Goal: Information Seeking & Learning: Learn about a topic

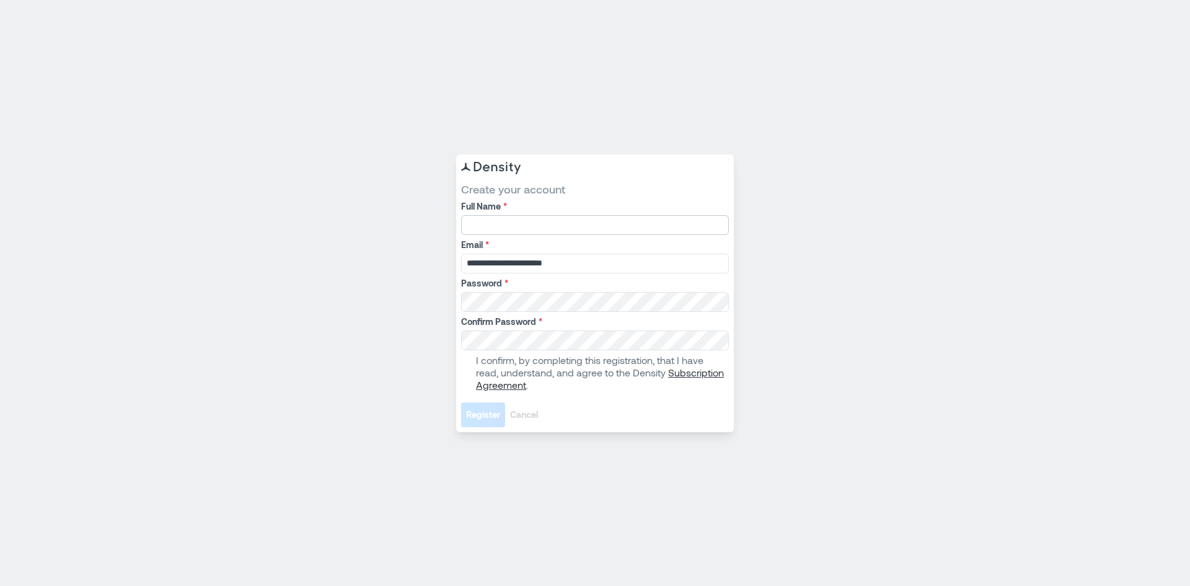
drag, startPoint x: 495, startPoint y: 232, endPoint x: 506, endPoint y: 229, distance: 11.0
click at [495, 232] on input "Full Name *" at bounding box center [595, 225] width 268 height 20
type input "**********"
click at [464, 372] on span at bounding box center [466, 373] width 10 height 10
click at [477, 421] on button "Register" at bounding box center [483, 414] width 44 height 25
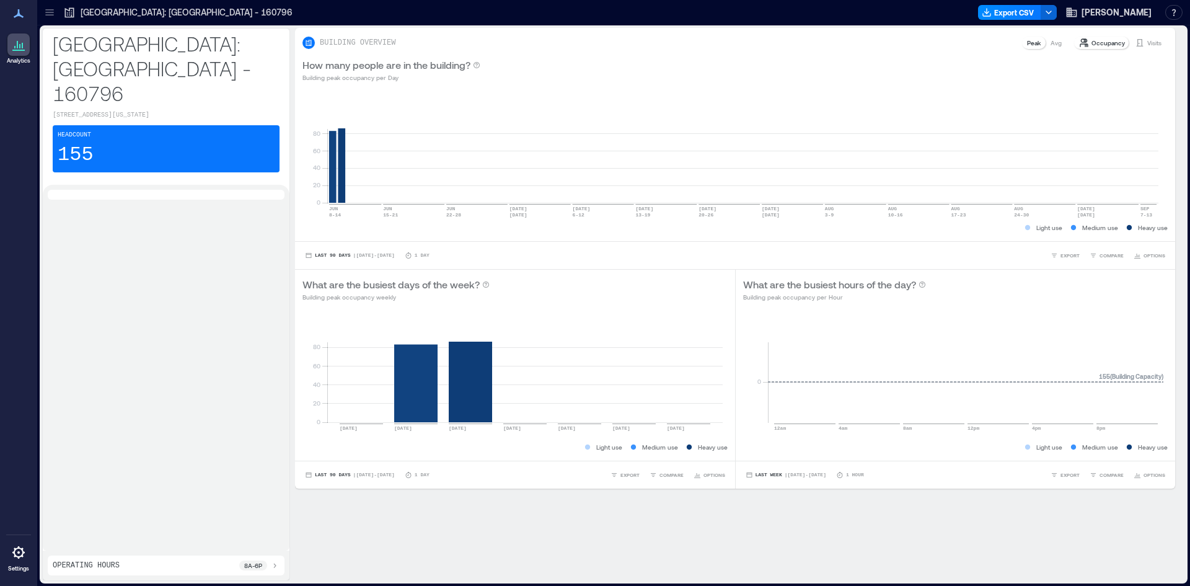
click at [20, 40] on icon at bounding box center [18, 44] width 15 height 15
click at [244, 565] on p "8a - 6p" at bounding box center [253, 565] width 18 height 10
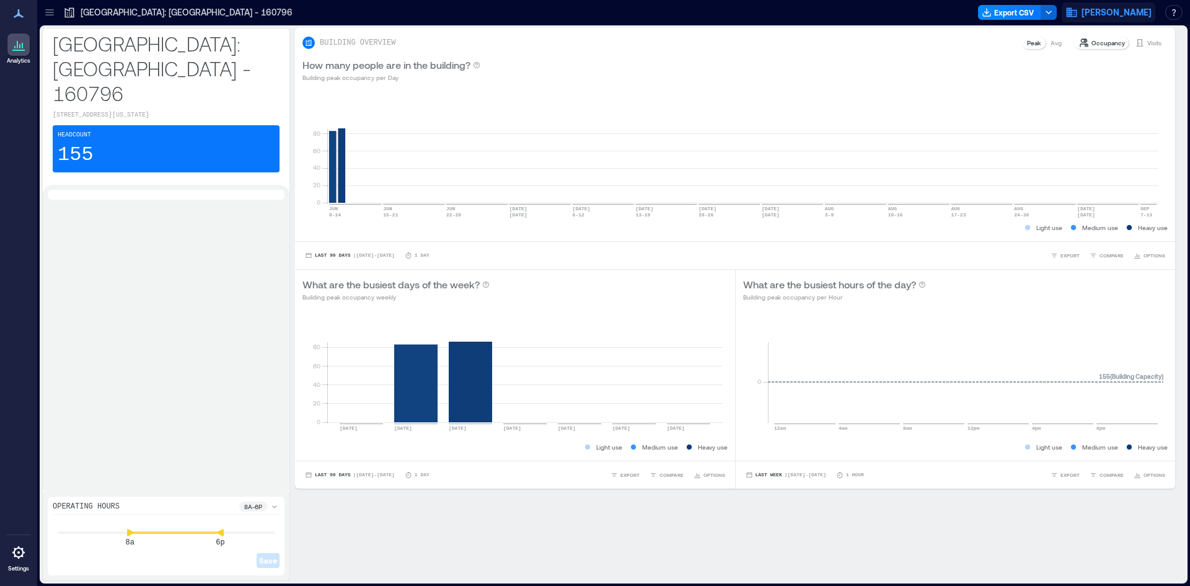
click at [1113, 10] on span "[PERSON_NAME]" at bounding box center [1117, 12] width 70 height 12
click at [201, 48] on p "[GEOGRAPHIC_DATA]: [GEOGRAPHIC_DATA] - 160796" at bounding box center [166, 68] width 227 height 74
click at [53, 3] on div at bounding box center [50, 12] width 20 height 20
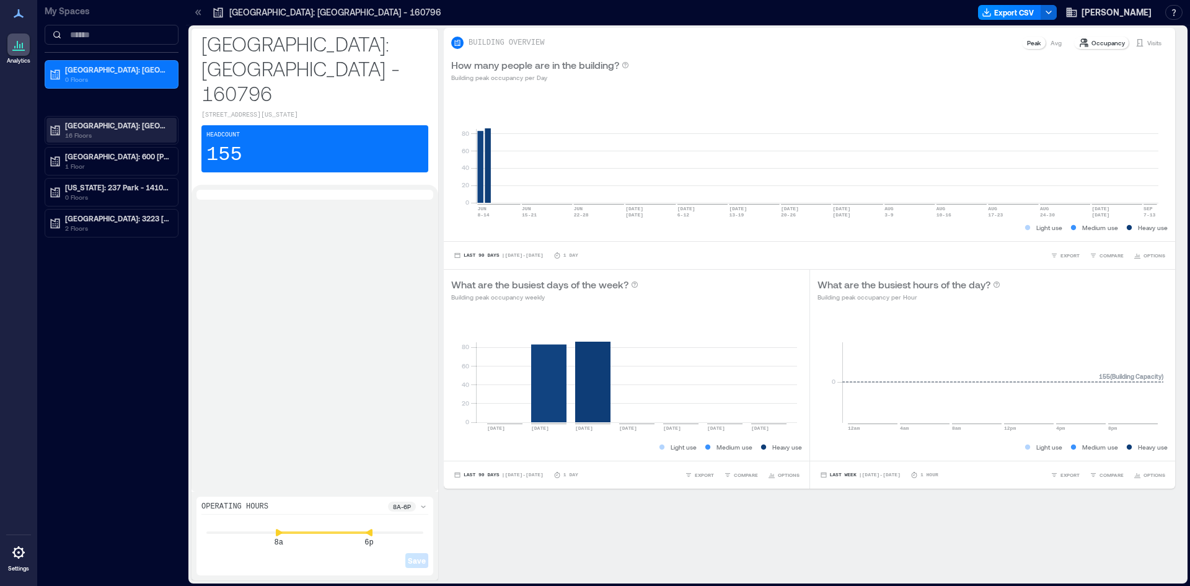
click at [117, 125] on p "[GEOGRAPHIC_DATA]: [GEOGRAPHIC_DATA] - 133489" at bounding box center [117, 125] width 104 height 10
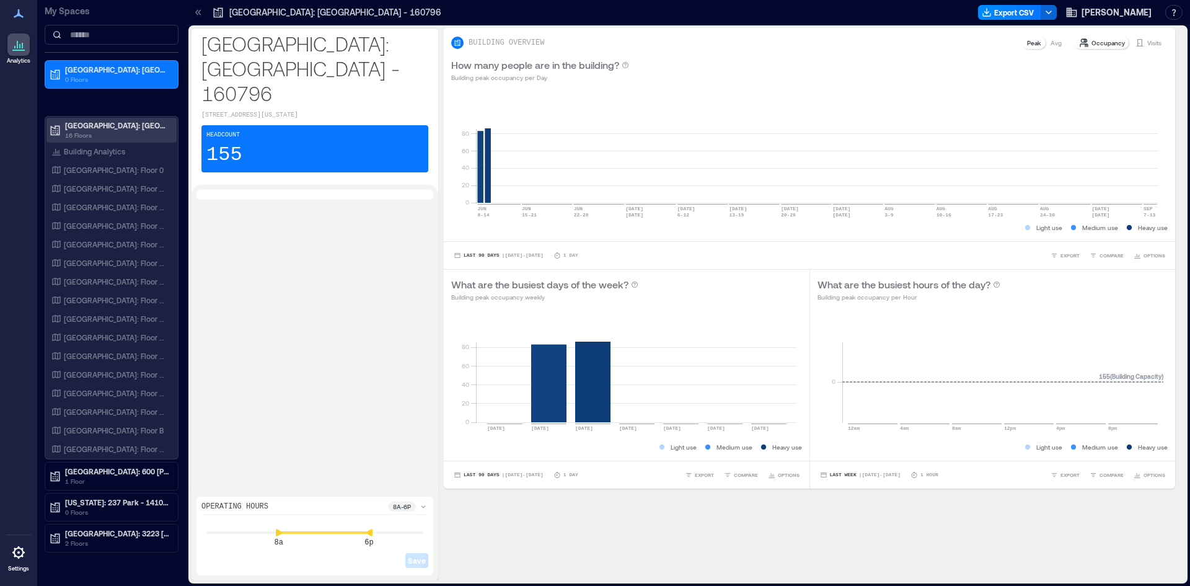
click at [97, 126] on p "[GEOGRAPHIC_DATA]: [GEOGRAPHIC_DATA] - 133489" at bounding box center [117, 125] width 104 height 10
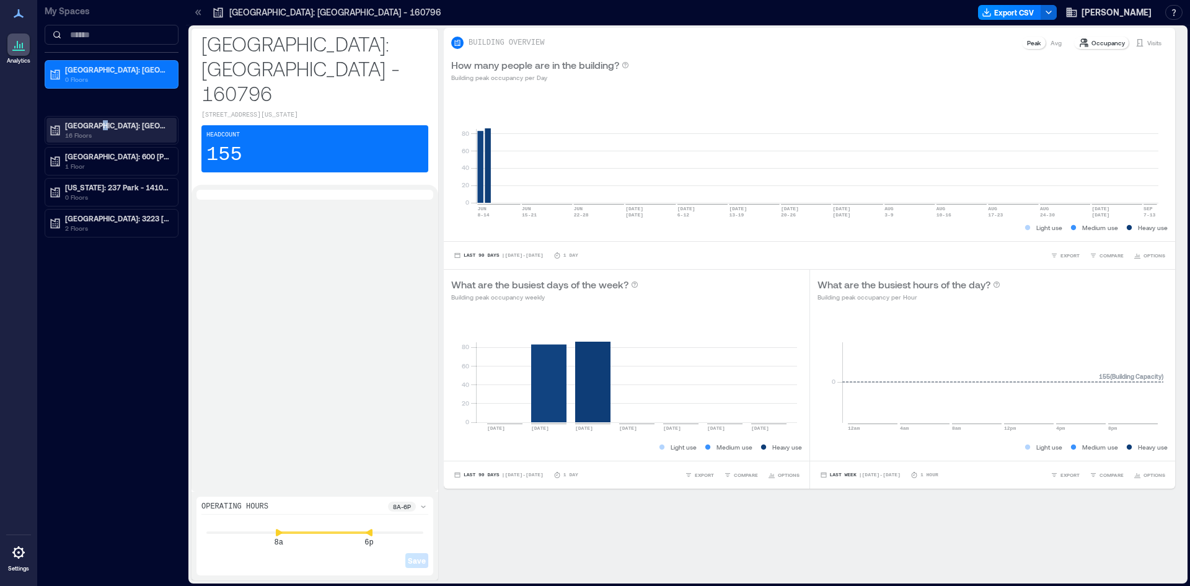
click at [45, 124] on div "[GEOGRAPHIC_DATA]: [GEOGRAPHIC_DATA] - 133489 16 Floors" at bounding box center [112, 130] width 134 height 29
click at [55, 135] on icon at bounding box center [55, 131] width 9 height 10
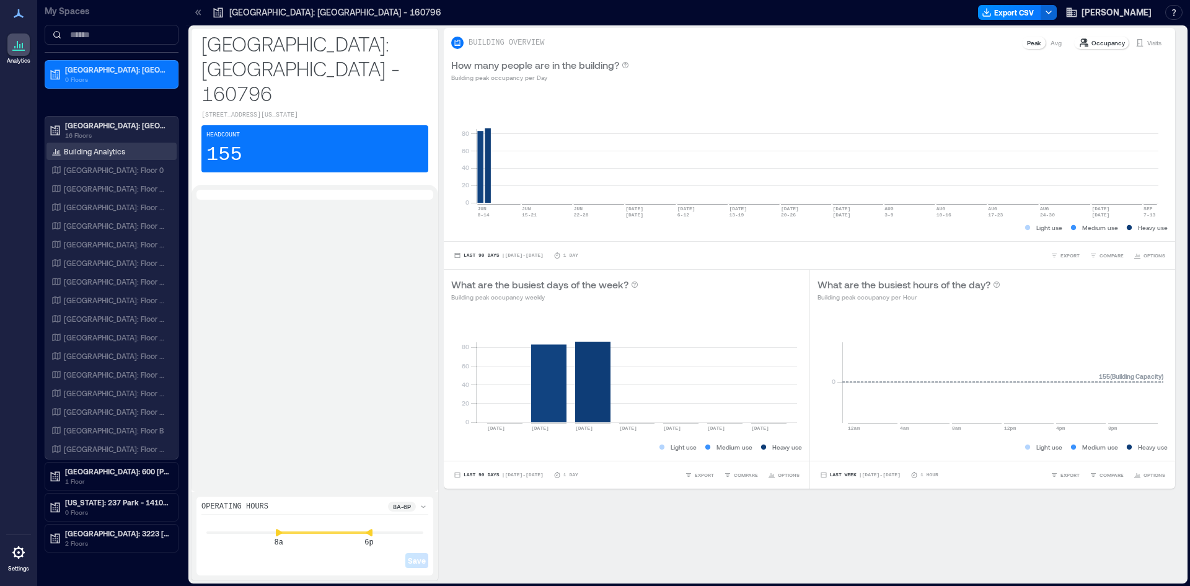
click at [92, 159] on div "Building Analytics" at bounding box center [111, 151] width 130 height 17
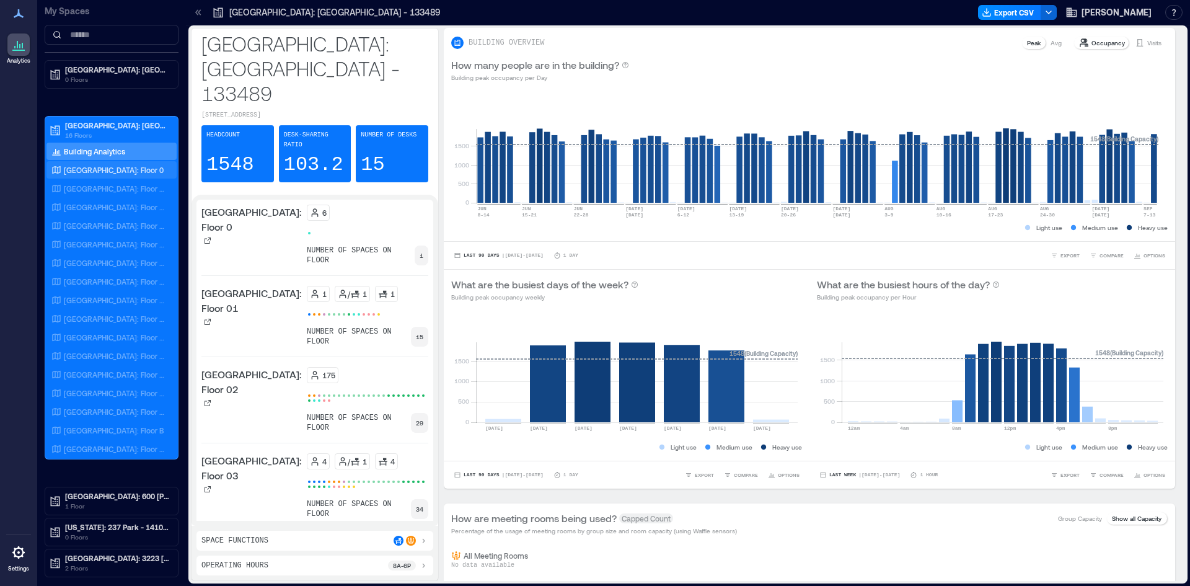
click at [79, 165] on p "[GEOGRAPHIC_DATA]: Floor 0" at bounding box center [114, 170] width 100 height 10
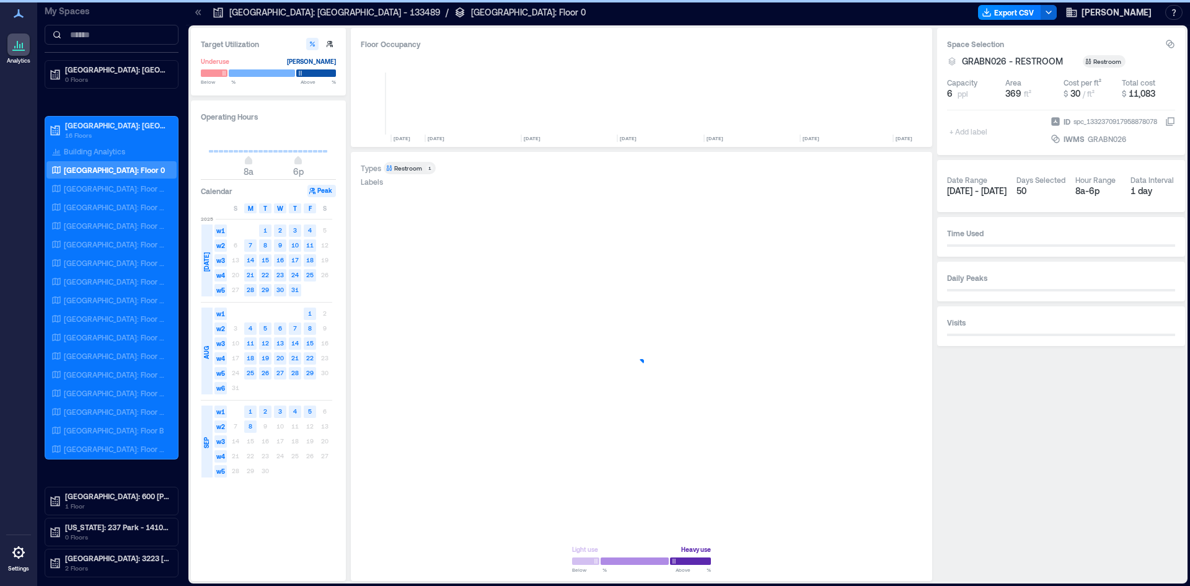
scroll to position [0, 379]
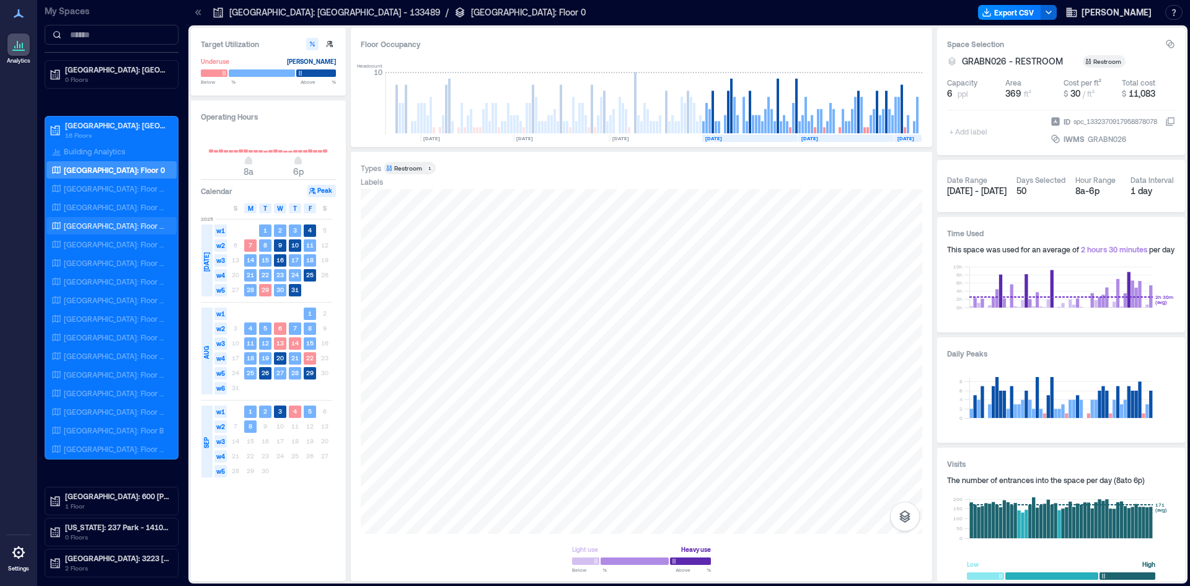
click at [76, 220] on div "[GEOGRAPHIC_DATA]: Floor 03" at bounding box center [109, 225] width 120 height 12
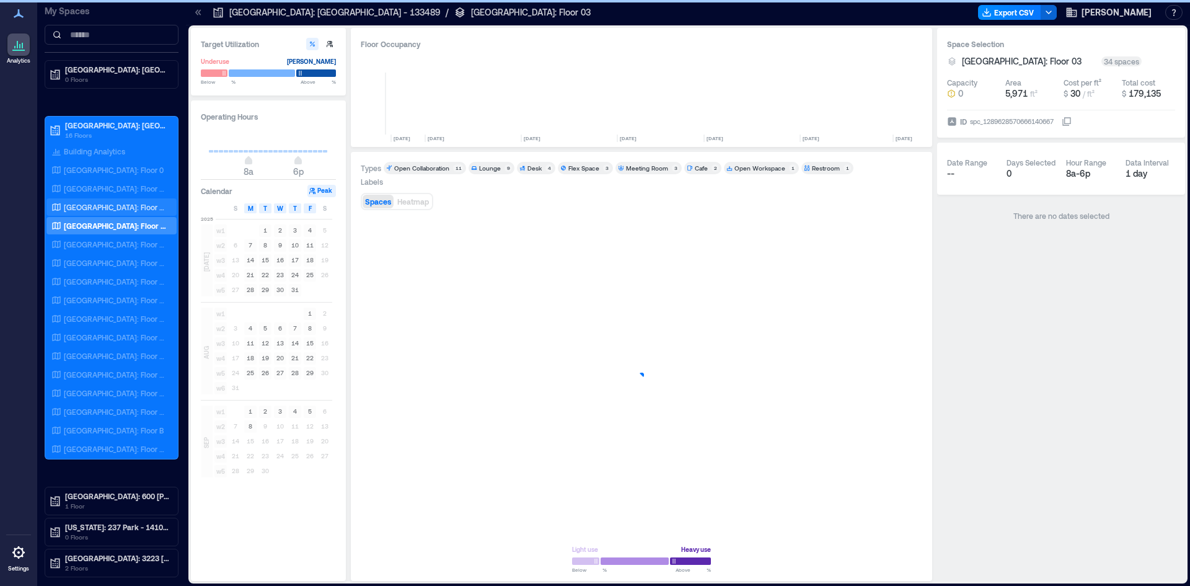
scroll to position [0, 379]
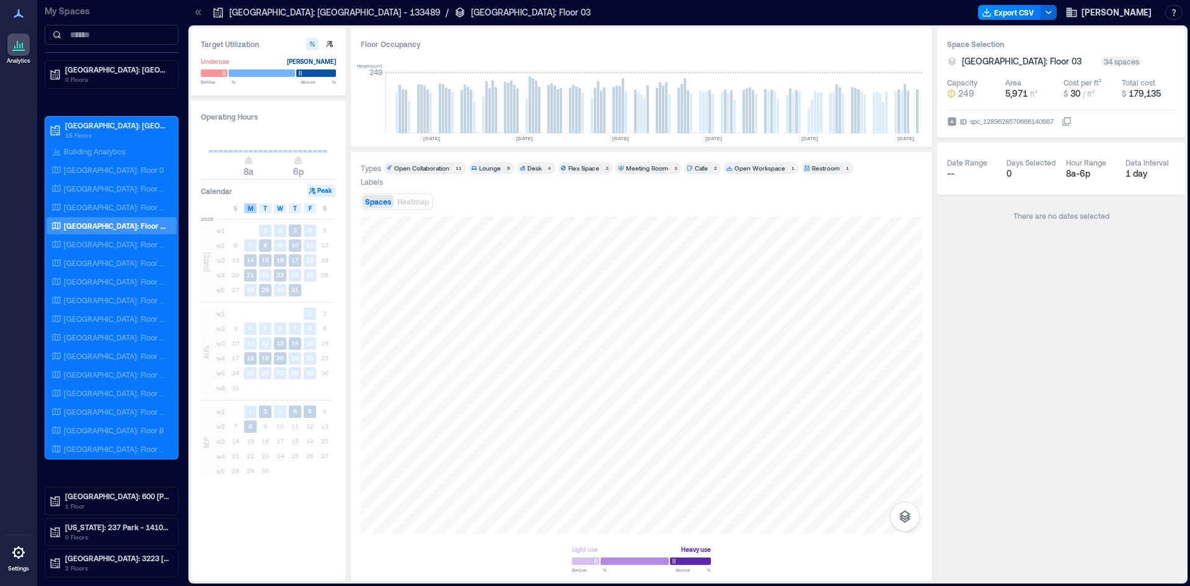
click at [249, 207] on span "M" at bounding box center [251, 208] width 6 height 10
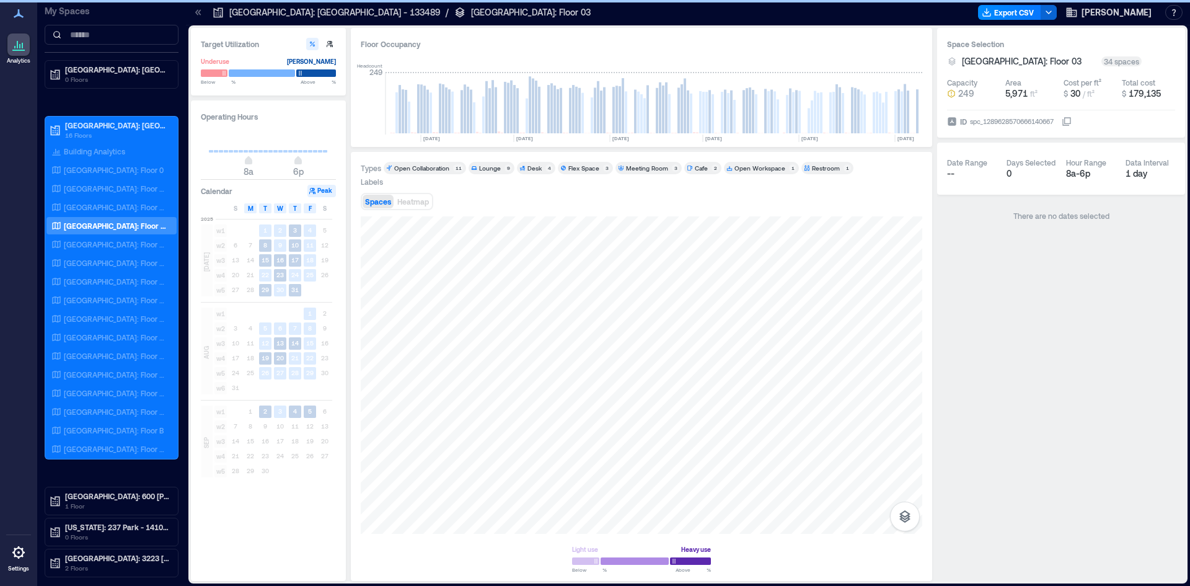
click at [253, 205] on span "M" at bounding box center [251, 208] width 6 height 10
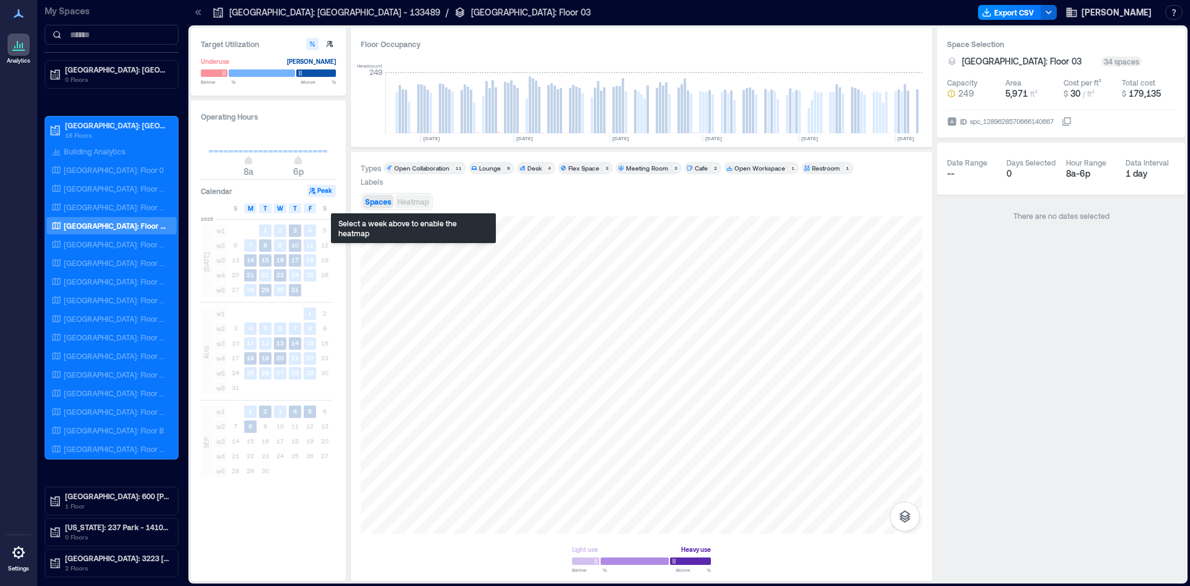
click at [420, 204] on span "Heatmap" at bounding box center [413, 201] width 32 height 9
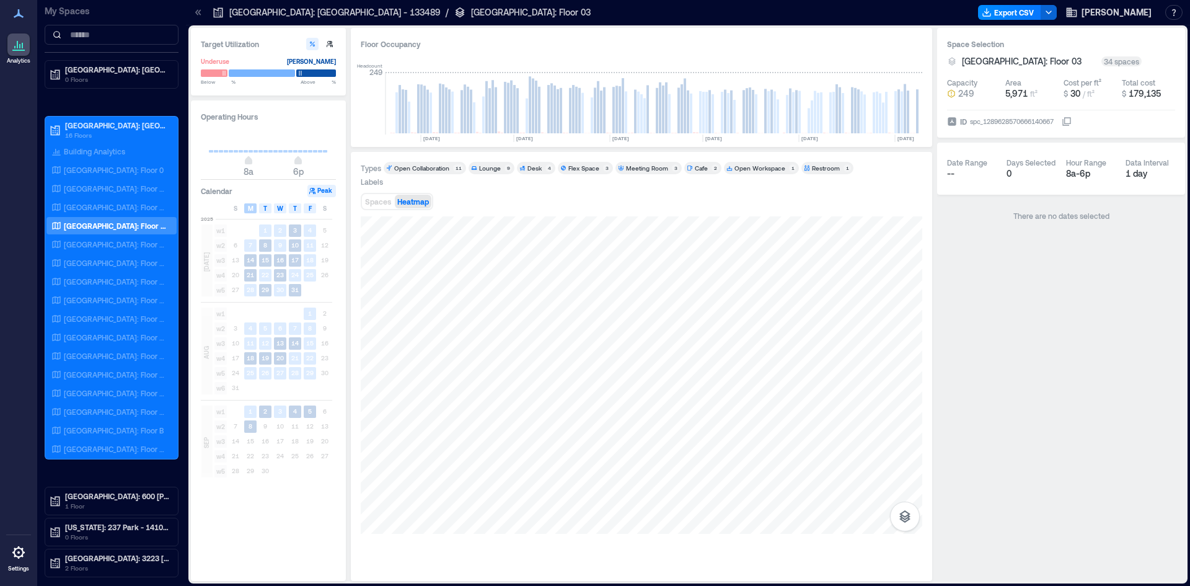
click at [245, 205] on div "M" at bounding box center [250, 208] width 12 height 10
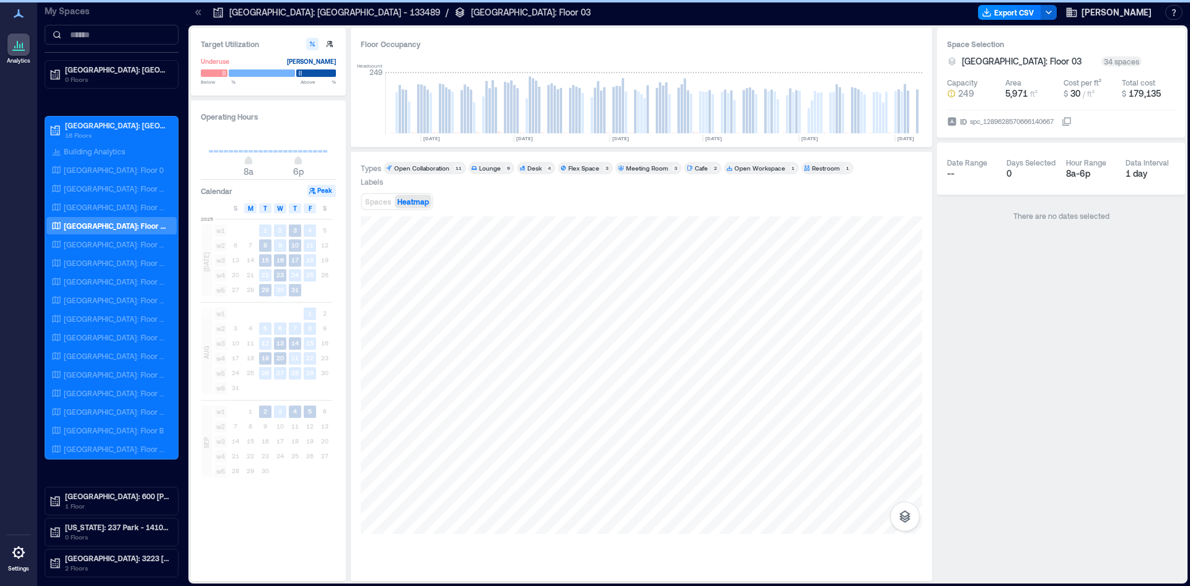
click at [250, 208] on span "M" at bounding box center [251, 208] width 6 height 10
click at [210, 201] on div "Operating Hours 8a 6p Calendar Peak S M T W T F S [DATE] w1 1 2 3 4 5 w2 6 7 8 …" at bounding box center [268, 340] width 155 height 480
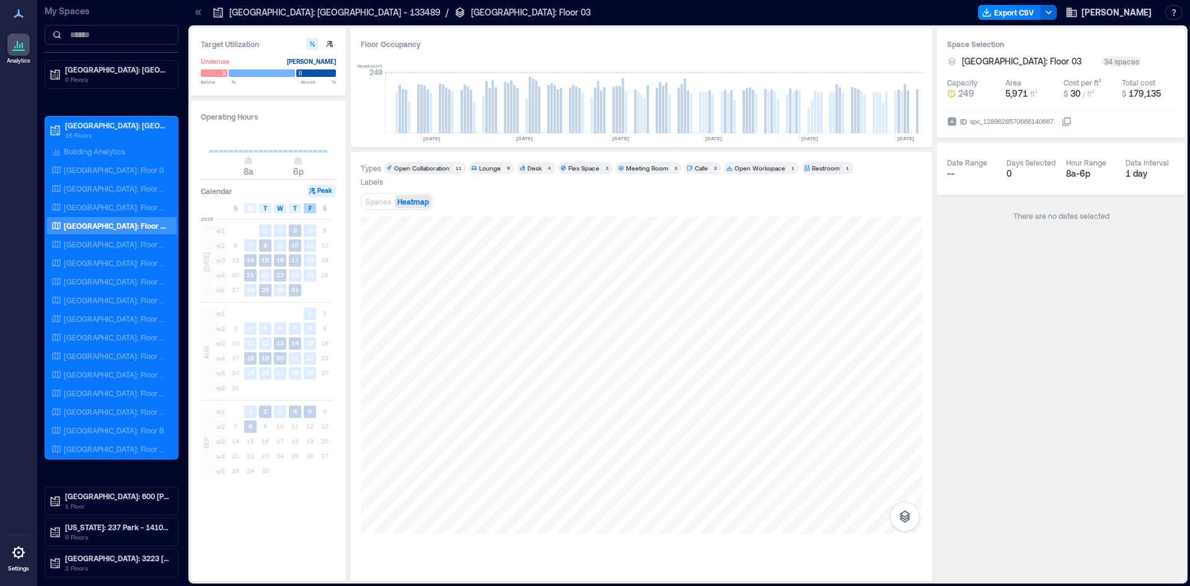
click at [310, 209] on span "F" at bounding box center [310, 208] width 3 height 10
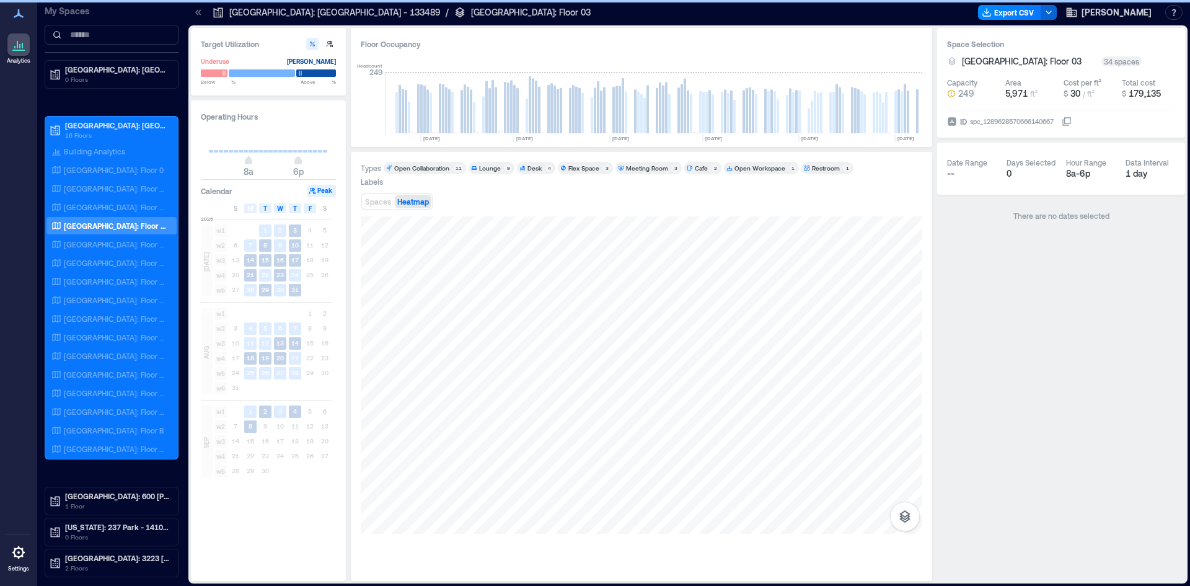
click at [310, 209] on span "F" at bounding box center [310, 208] width 3 height 10
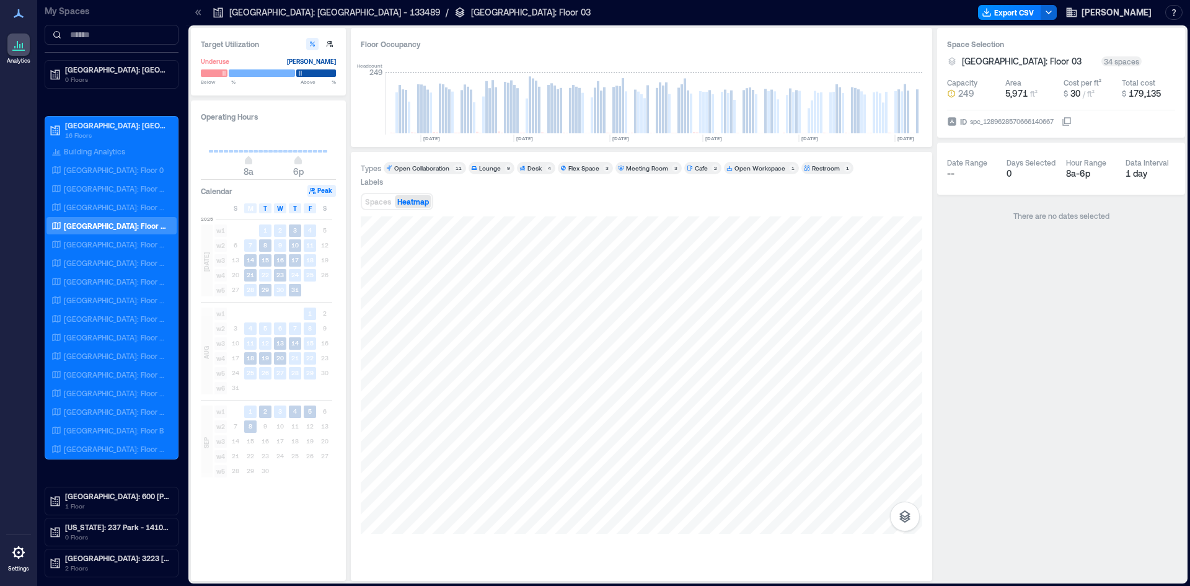
click at [386, 216] on div "Types Open Collaboration 11 Lounge 9 Desk 4 Flex Space 3 Meeting Room 3 Cafe 2 …" at bounding box center [642, 366] width 562 height 409
click at [368, 193] on div "Spaces Heatmap" at bounding box center [397, 201] width 73 height 17
click at [369, 195] on button "Spaces" at bounding box center [378, 202] width 31 height 14
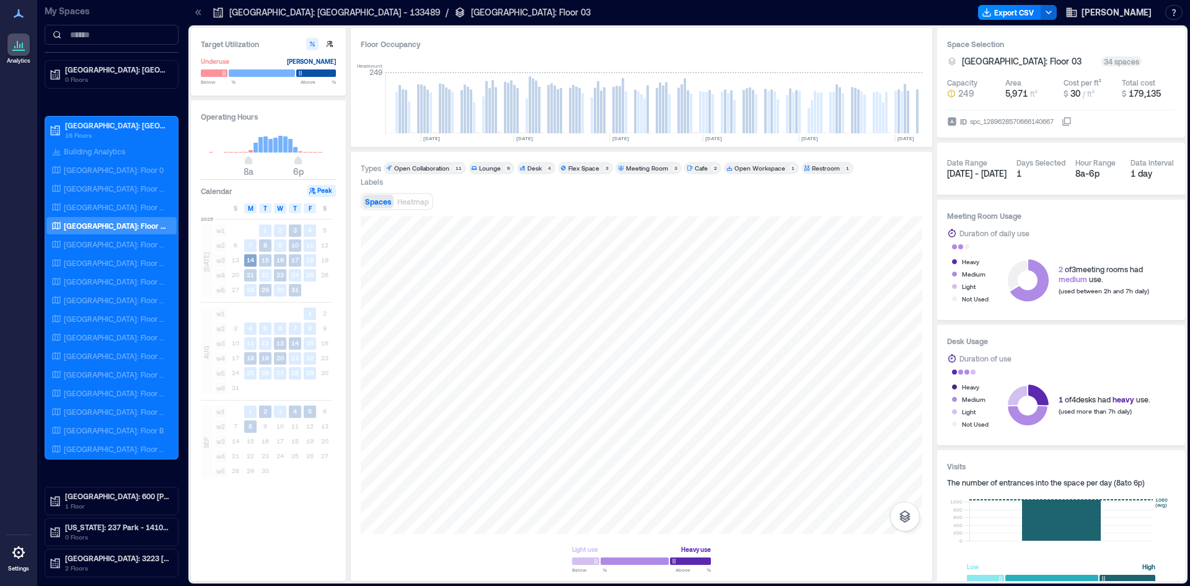
click at [245, 260] on rect at bounding box center [250, 260] width 12 height 12
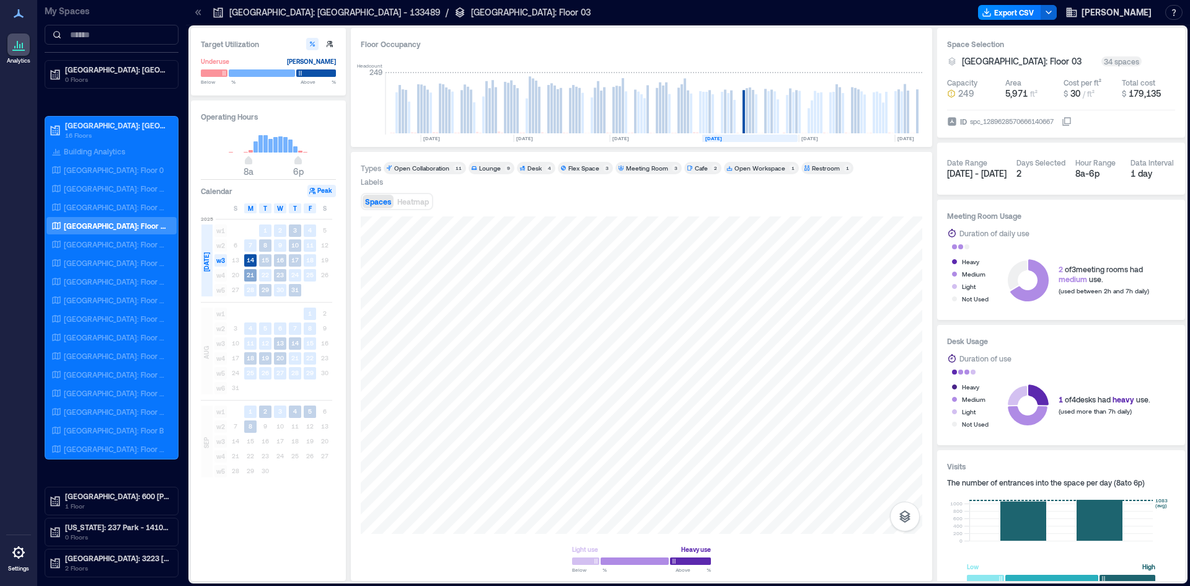
click at [250, 270] on rect at bounding box center [250, 275] width 12 height 12
drag, startPoint x: 247, startPoint y: 257, endPoint x: 296, endPoint y: 253, distance: 49.8
click at [296, 253] on div "w1 1 2 3 4 5 w2 6 7 8 9 10 11 12 w3 13 14 15 16 17 18 19 w4 20 21 22 23 24 25 2…" at bounding box center [272, 260] width 119 height 74
click at [249, 261] on text "14" at bounding box center [250, 259] width 7 height 7
click at [268, 260] on text "15" at bounding box center [265, 259] width 7 height 7
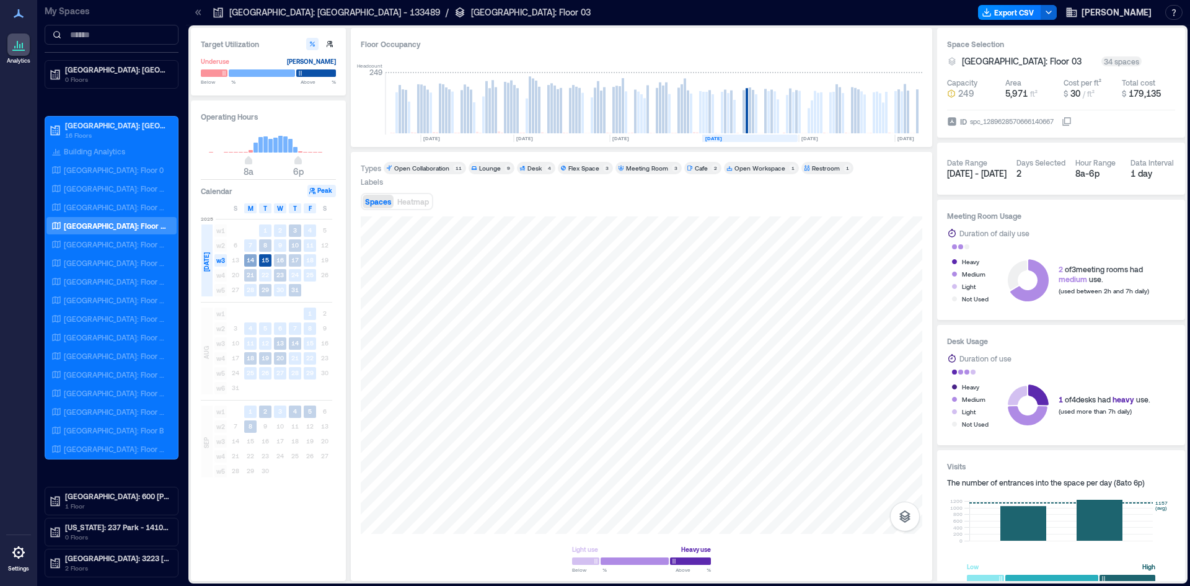
click at [255, 261] on rect at bounding box center [250, 260] width 12 height 12
click at [262, 257] on text "15" at bounding box center [265, 259] width 7 height 7
click at [247, 259] on text "14" at bounding box center [250, 259] width 7 height 7
click at [265, 261] on text "15" at bounding box center [265, 259] width 7 height 7
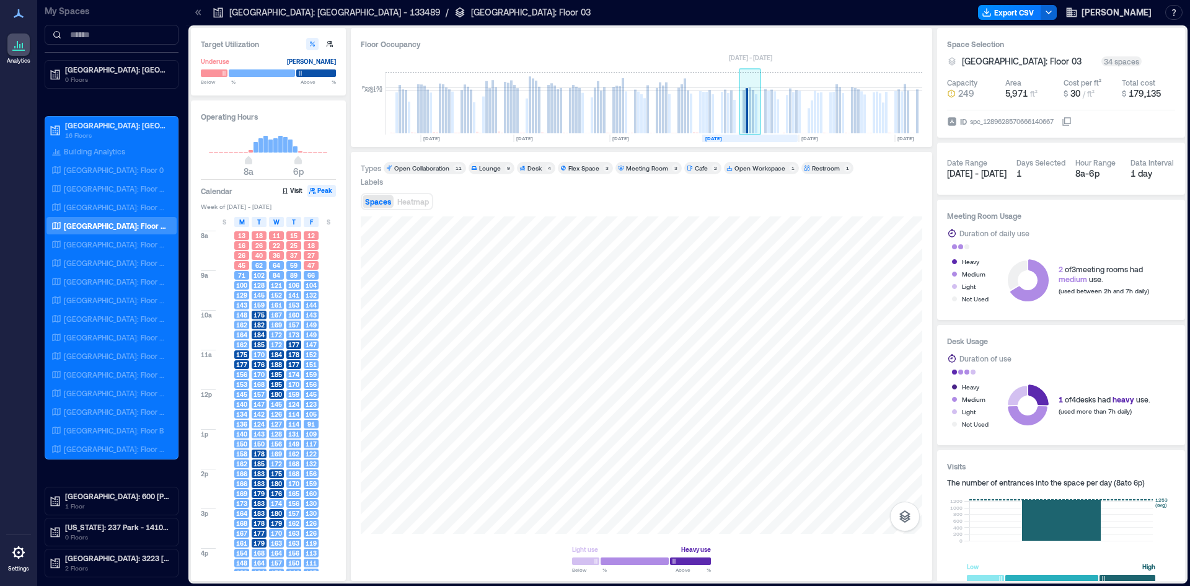
click at [745, 125] on rect at bounding box center [744, 111] width 2 height 43
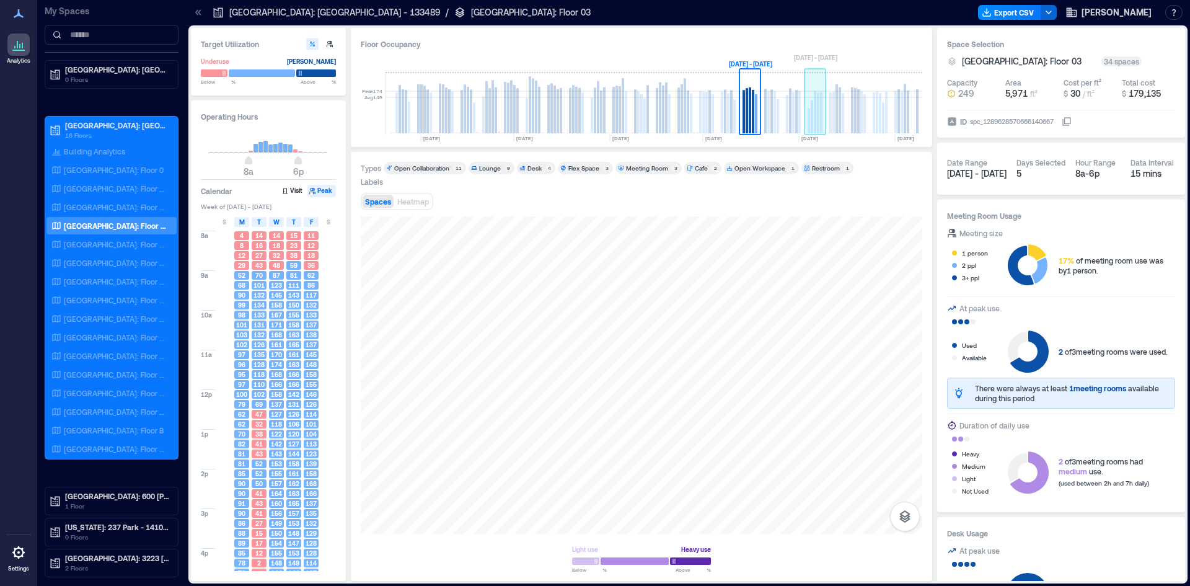
click at [808, 130] on rect at bounding box center [809, 120] width 2 height 25
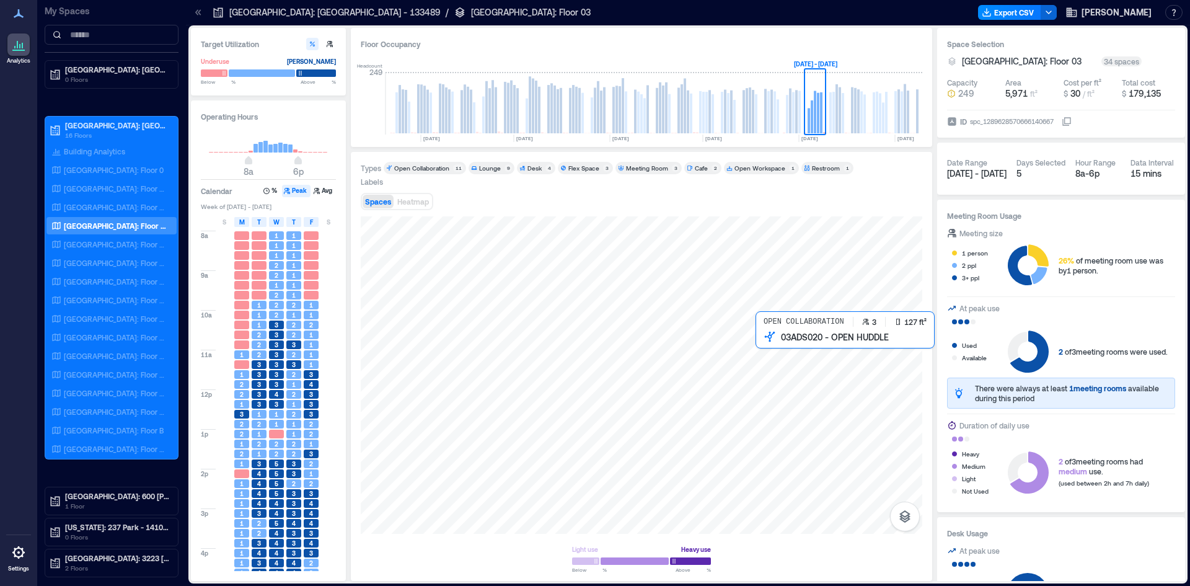
click at [764, 354] on div at bounding box center [642, 374] width 562 height 317
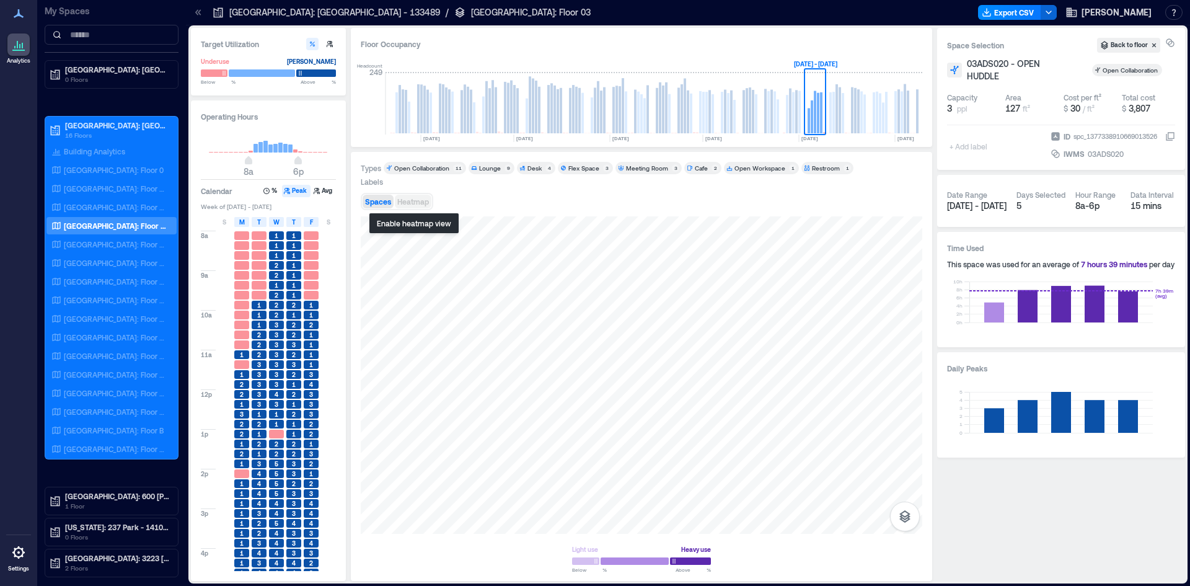
click at [417, 201] on span "Heatmap" at bounding box center [413, 201] width 32 height 9
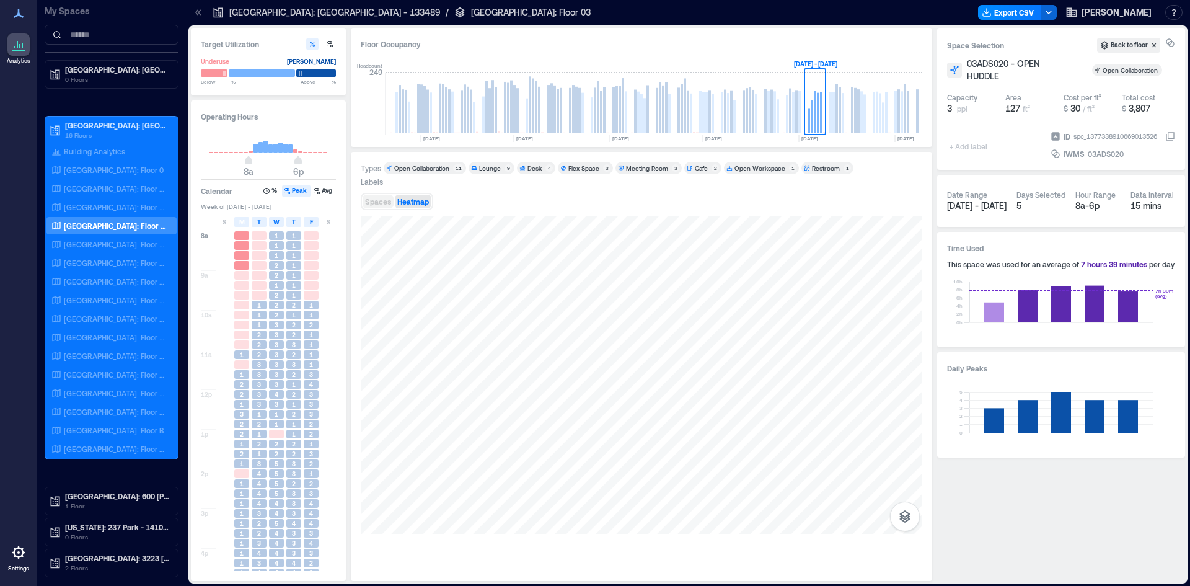
click at [371, 203] on span "Spaces" at bounding box center [378, 201] width 26 height 9
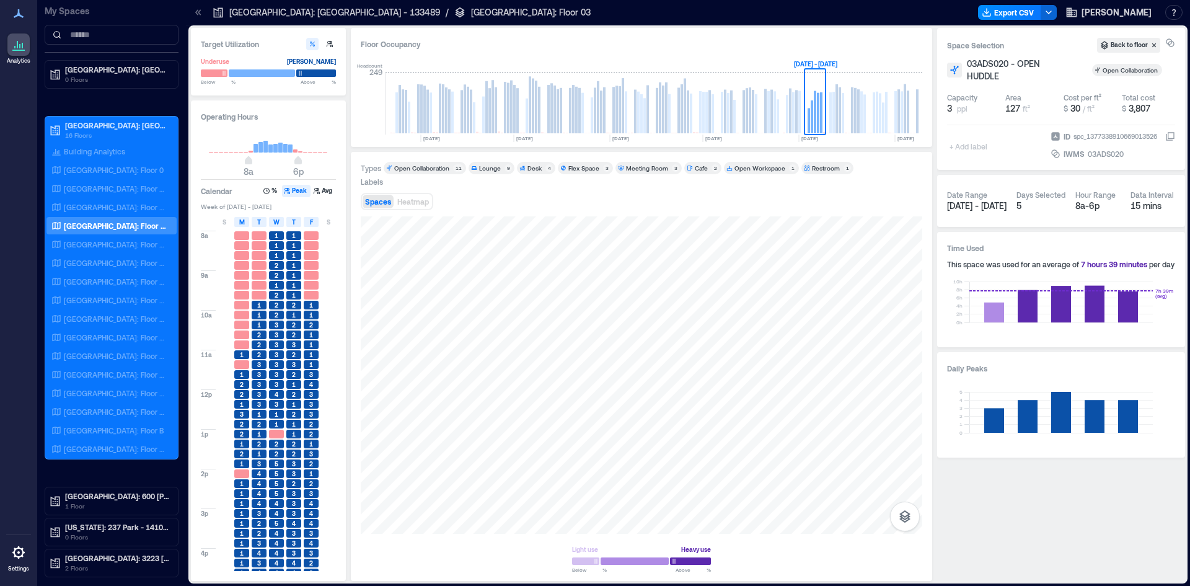
click at [389, 200] on span "Spaces" at bounding box center [378, 201] width 26 height 9
click at [108, 345] on div "[GEOGRAPHIC_DATA]: Floor 09" at bounding box center [111, 337] width 130 height 17
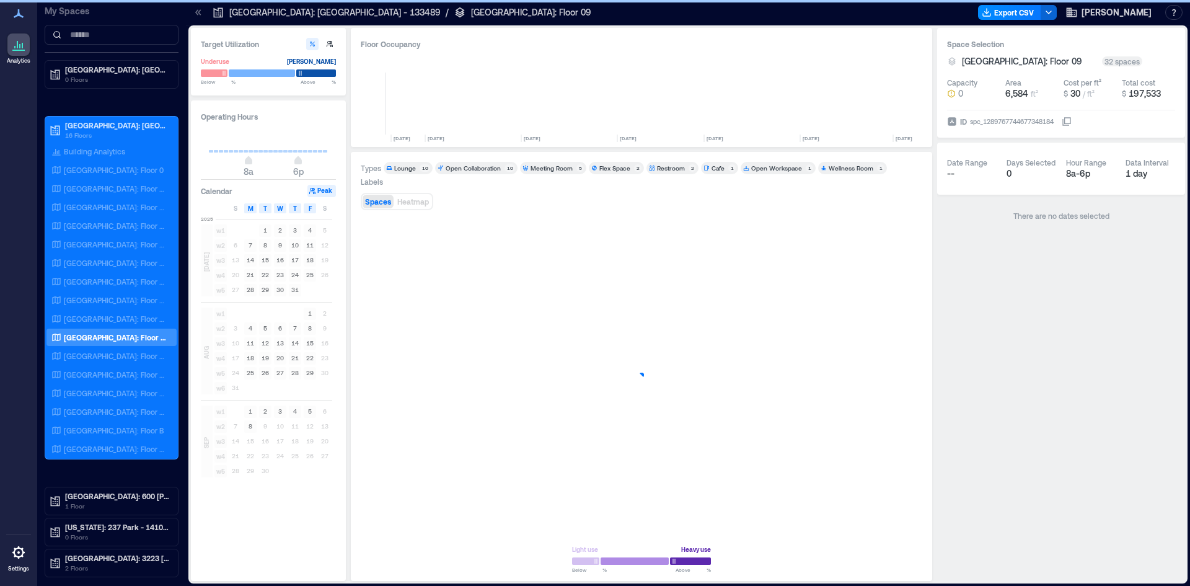
scroll to position [0, 379]
